Goal: Browse casually

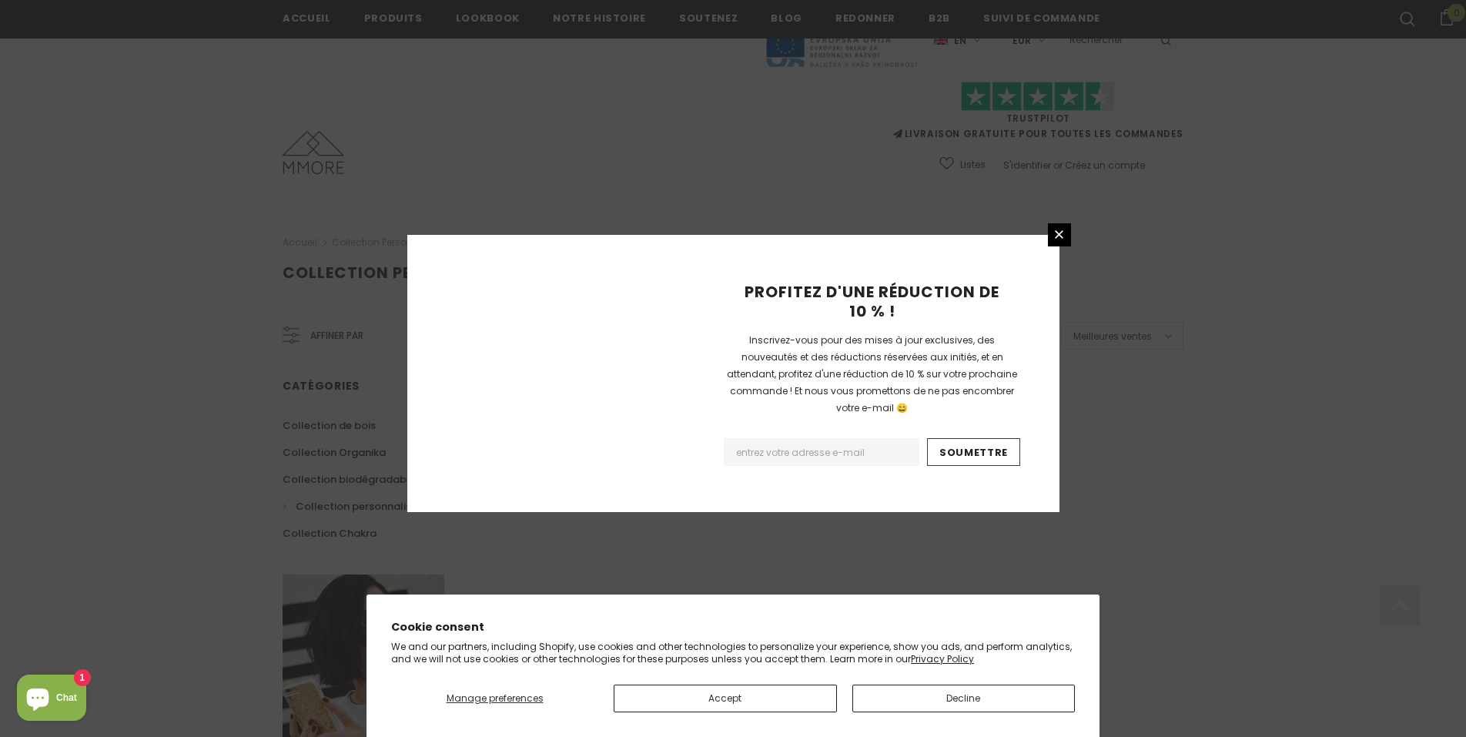
scroll to position [879, 0]
